Goal: Information Seeking & Learning: Compare options

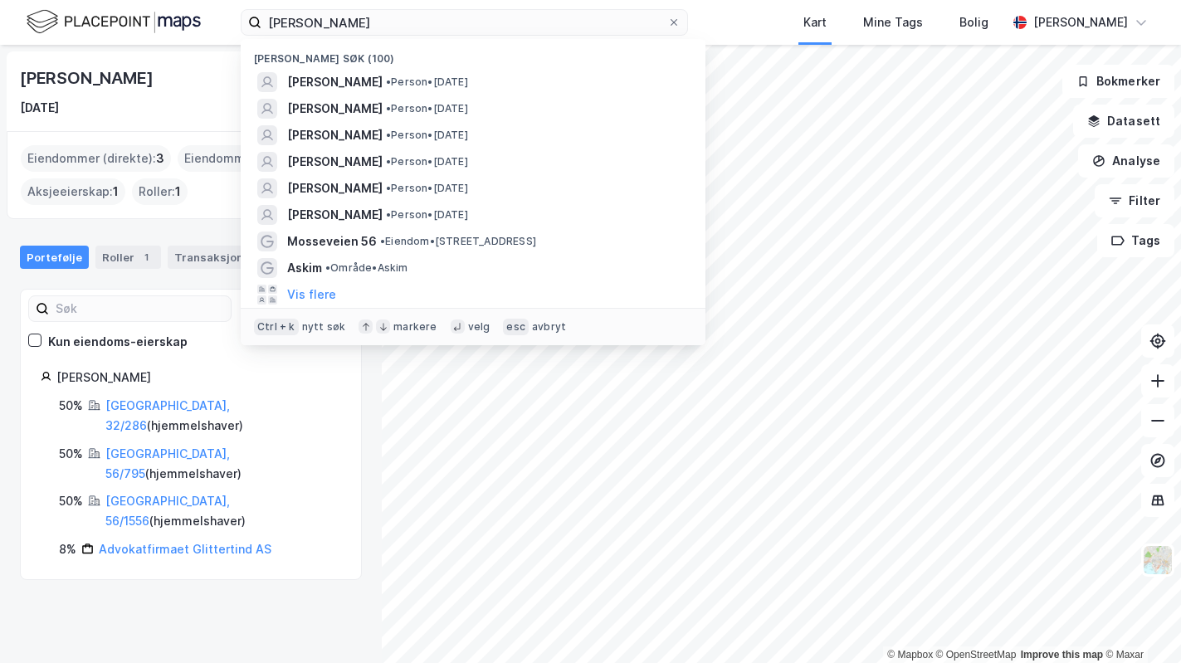
click at [369, 22] on input "[PERSON_NAME]" at bounding box center [464, 22] width 406 height 25
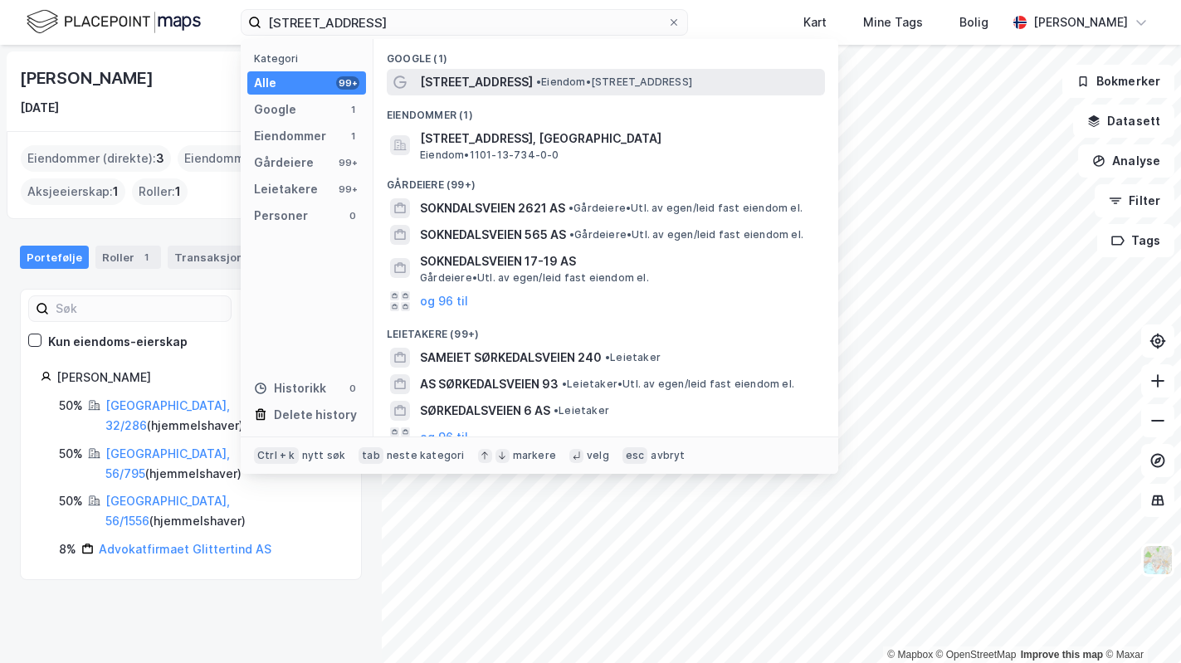
type input "[STREET_ADDRESS]"
click at [476, 90] on span "[STREET_ADDRESS]" at bounding box center [476, 82] width 113 height 20
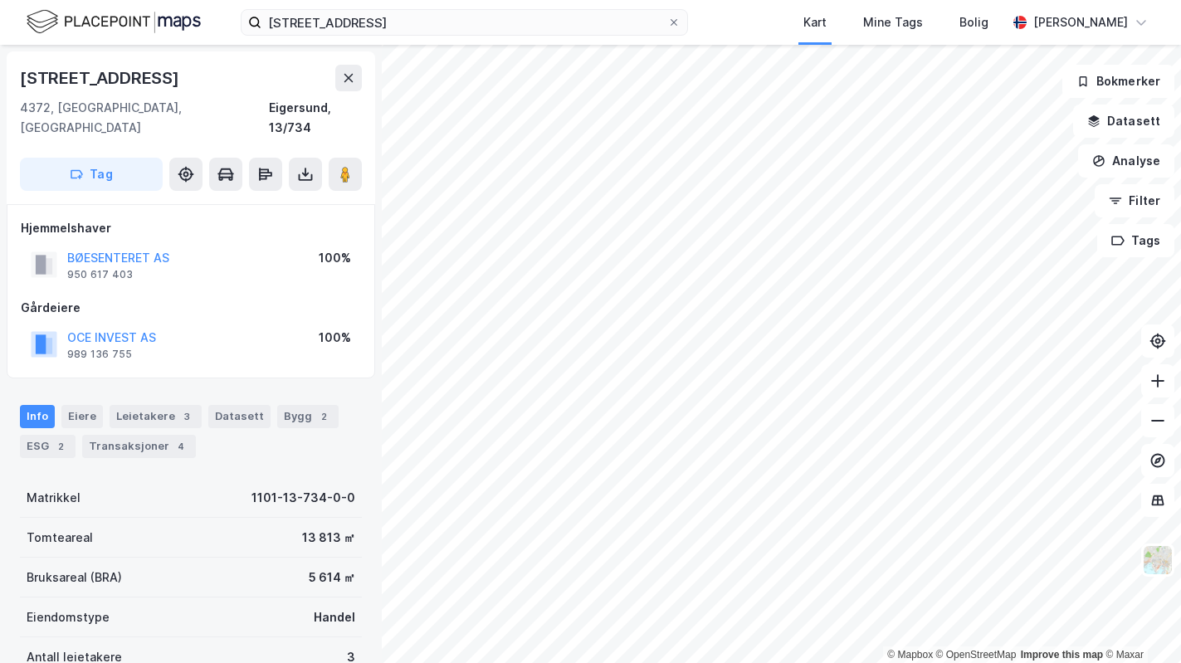
scroll to position [1, 0]
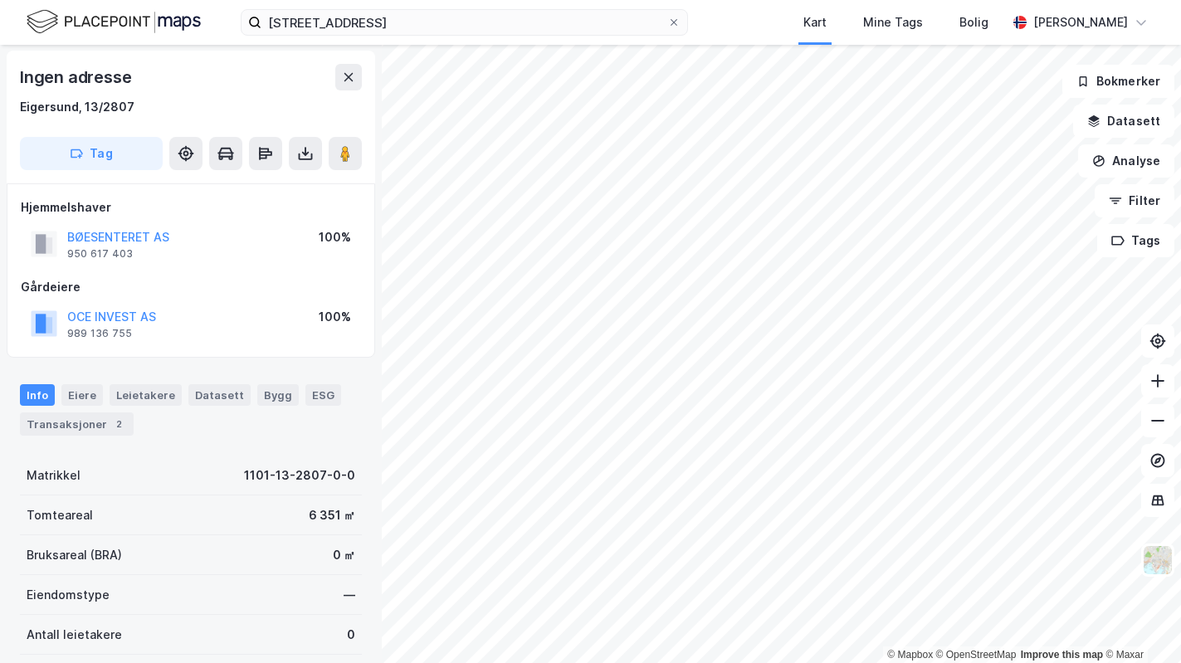
scroll to position [1, 0]
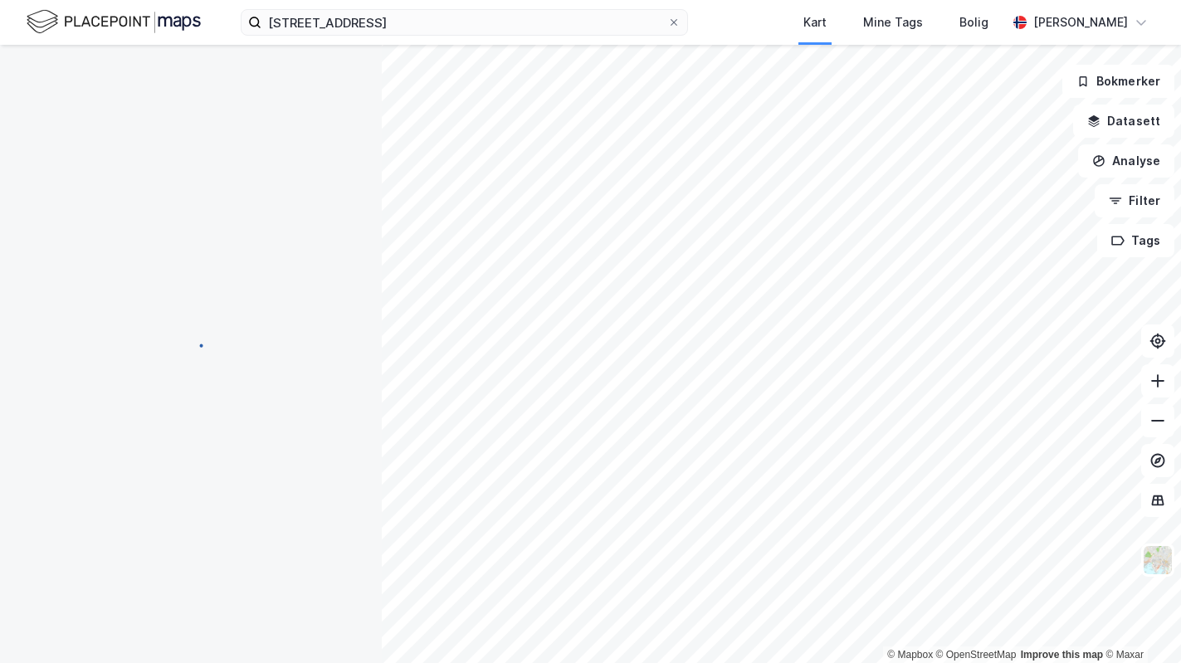
scroll to position [1, 0]
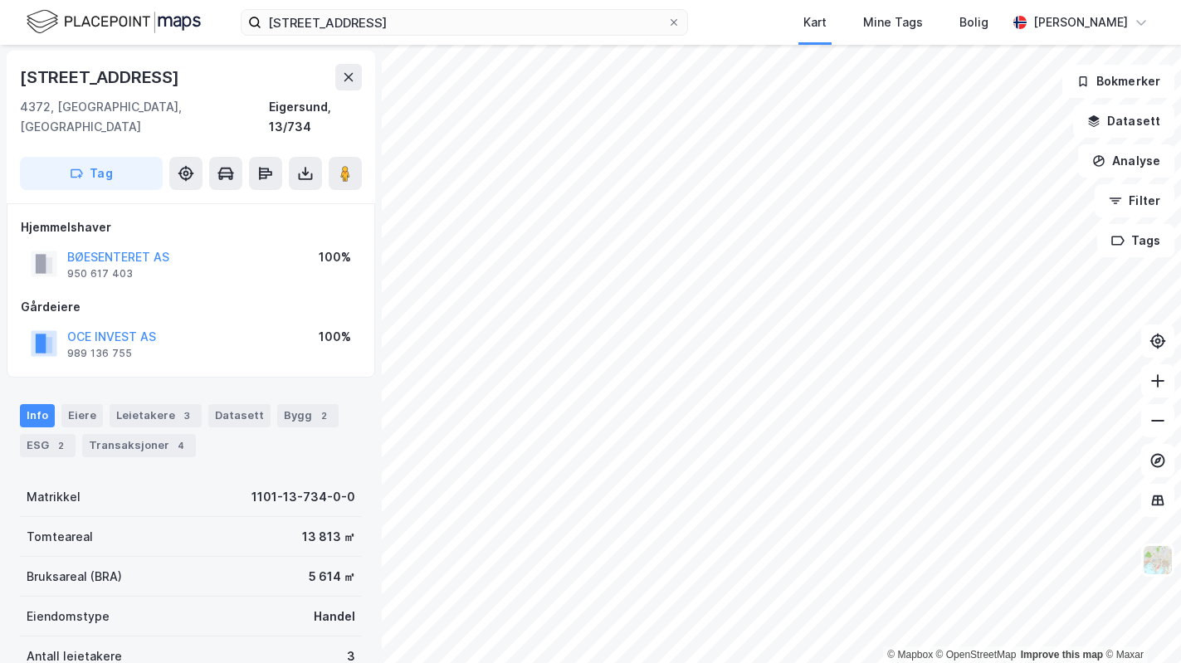
scroll to position [1, 0]
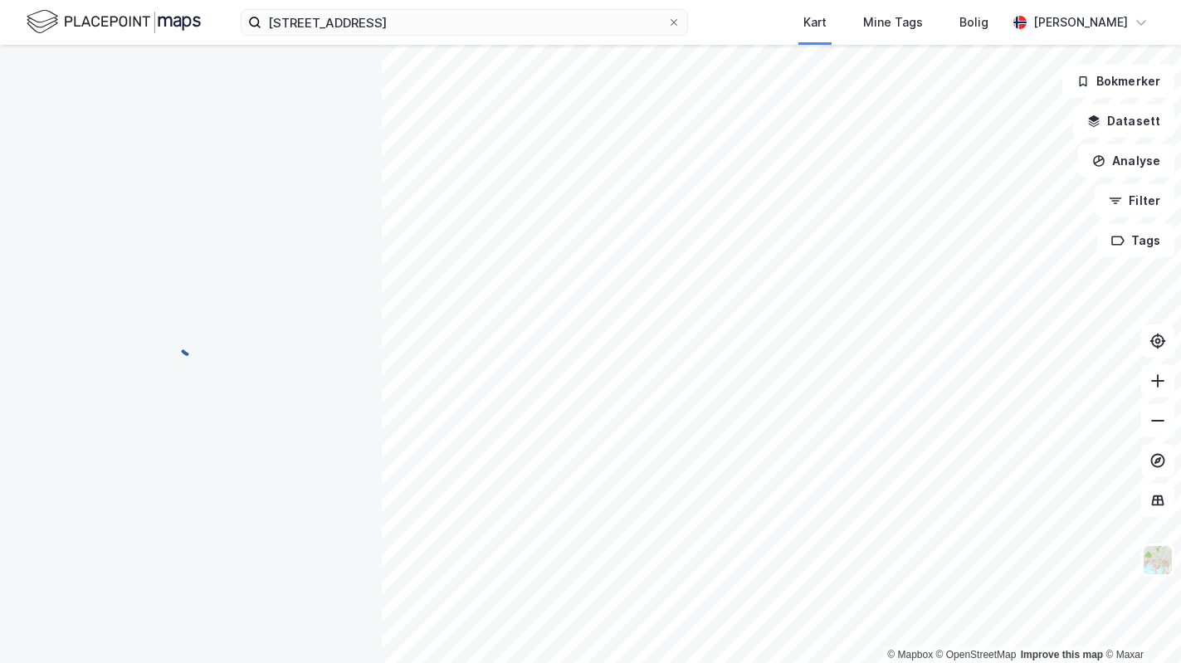
scroll to position [1, 0]
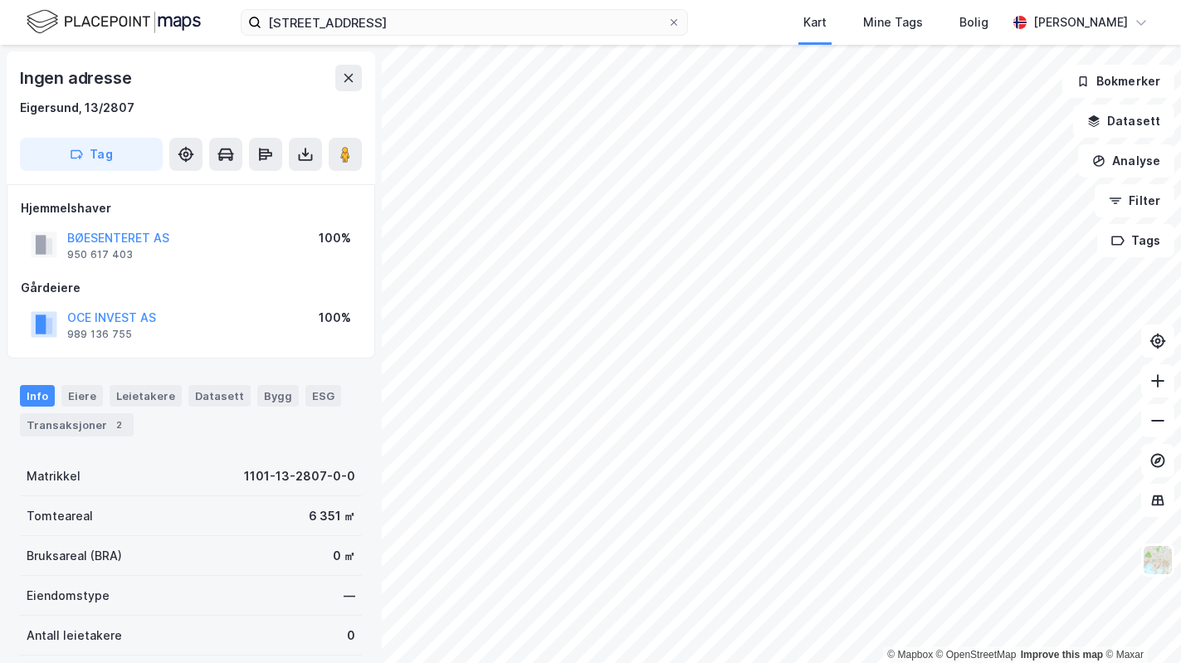
scroll to position [1, 0]
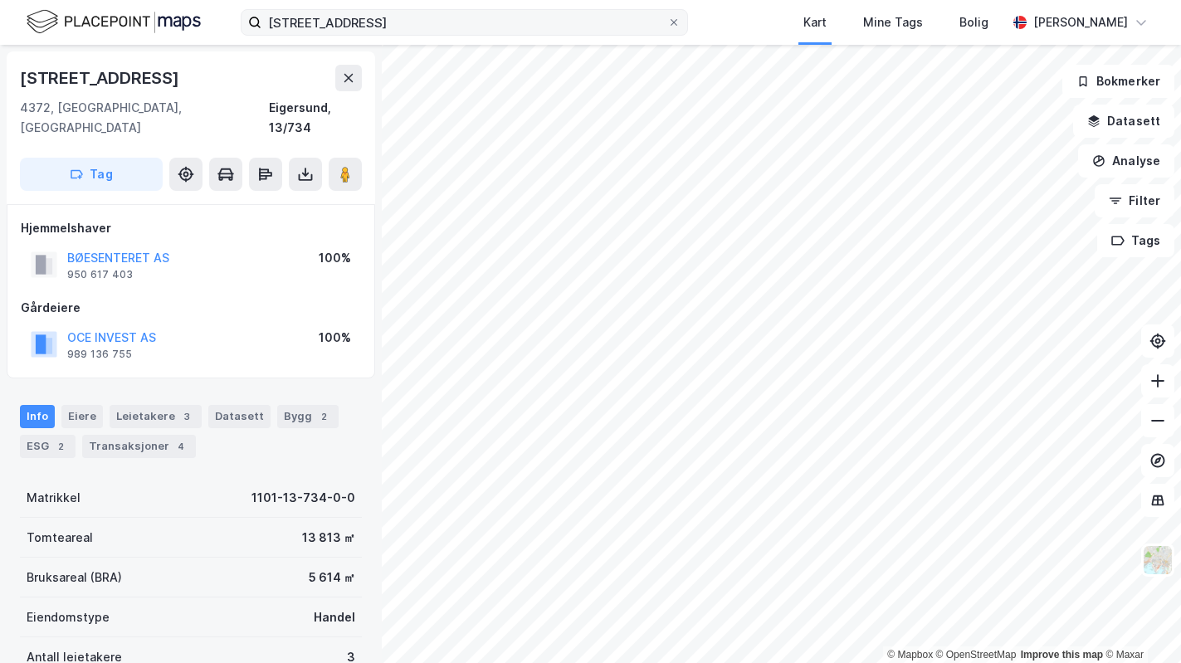
scroll to position [1, 0]
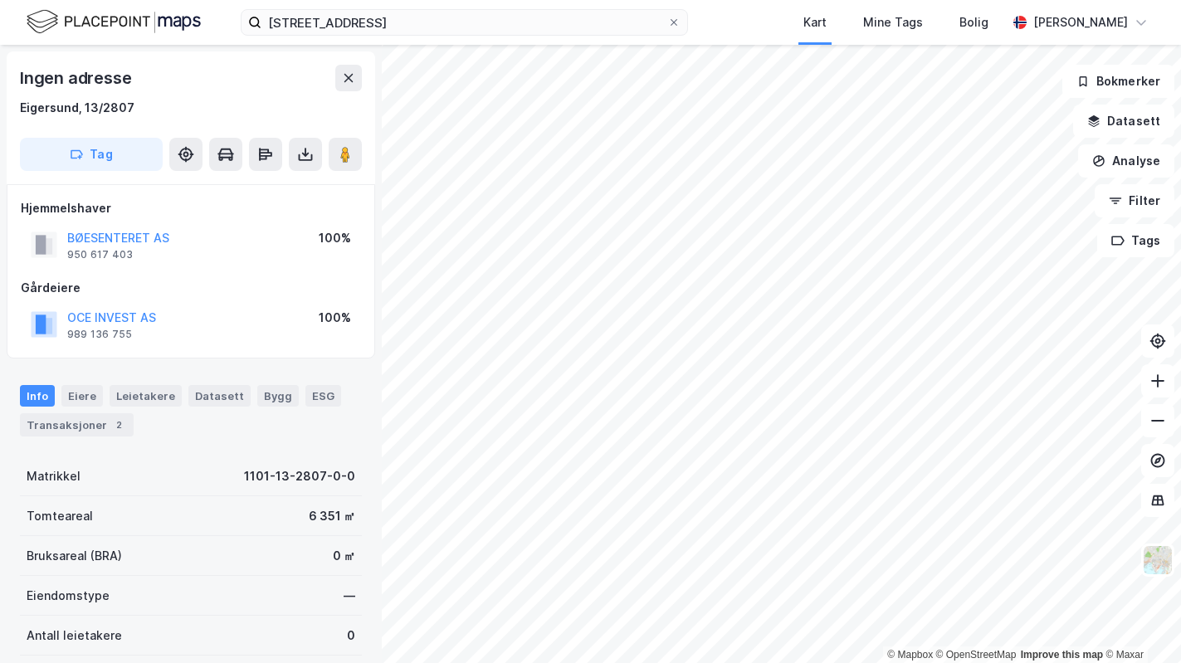
scroll to position [1, 0]
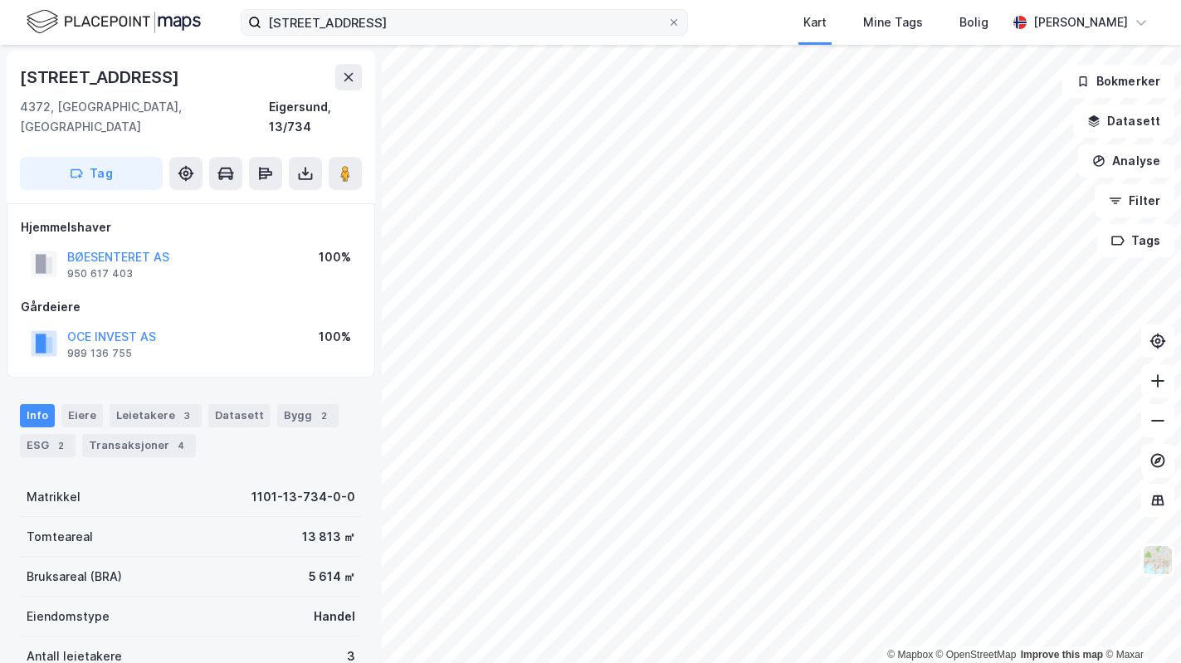
scroll to position [1, 0]
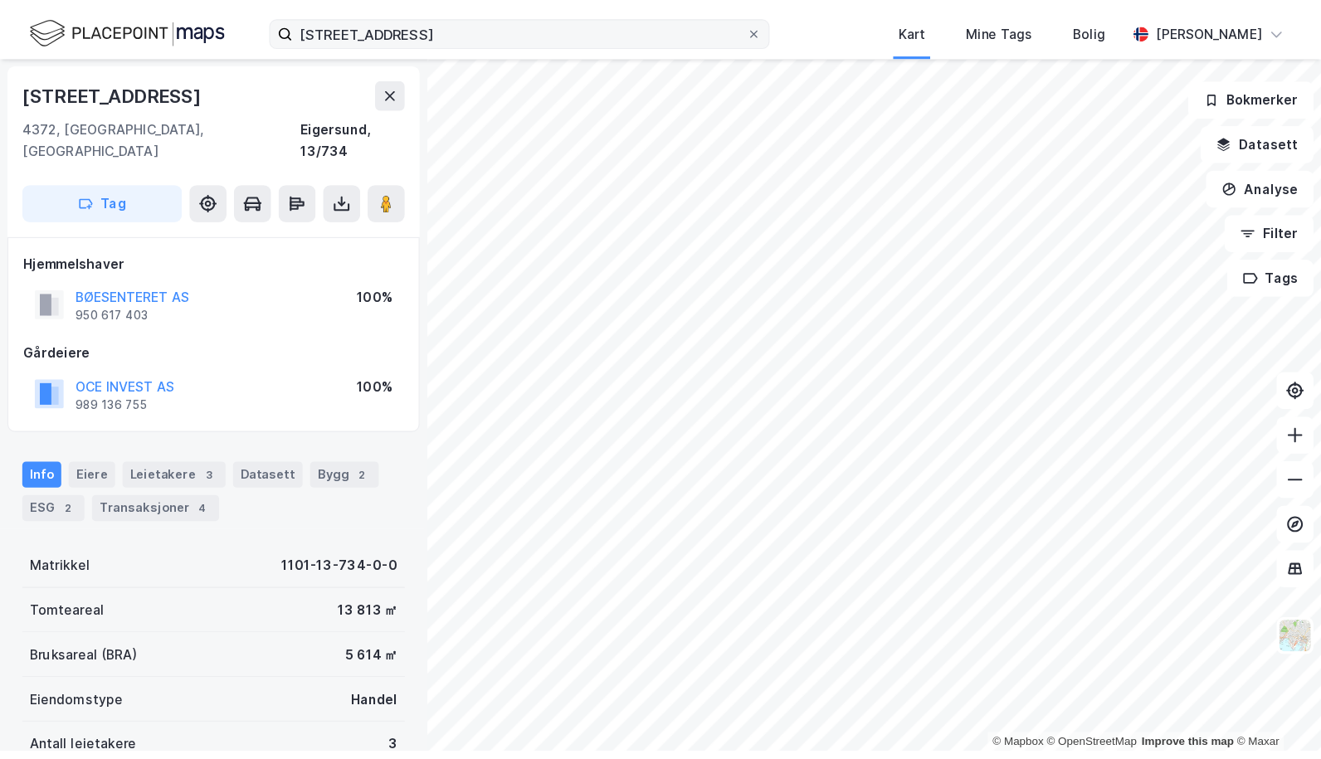
scroll to position [1, 0]
